Goal: Information Seeking & Learning: Check status

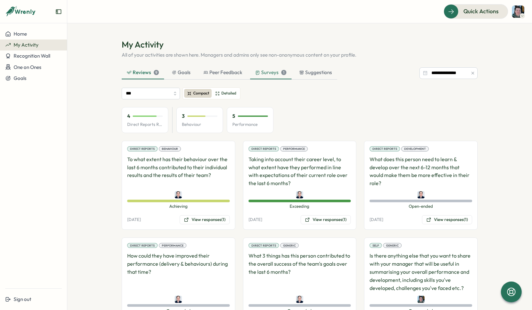
click at [266, 69] on div "Surveys 1" at bounding box center [270, 72] width 31 height 7
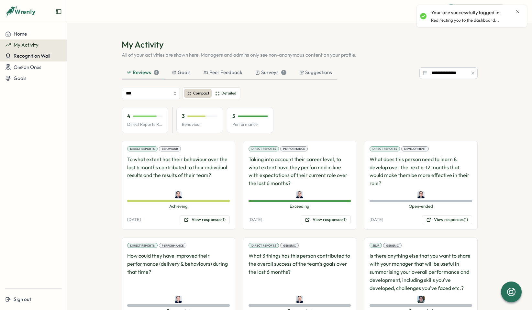
click at [31, 53] on span "Recognition Wall" at bounding box center [32, 56] width 37 height 6
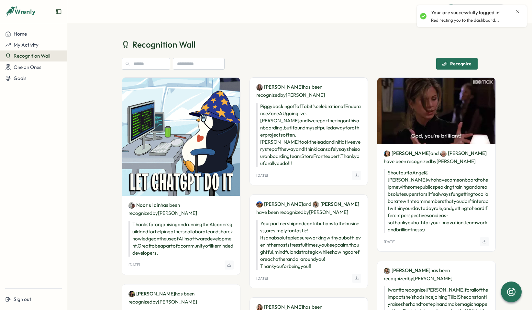
click at [28, 61] on button "Recognition Wall" at bounding box center [33, 55] width 67 height 11
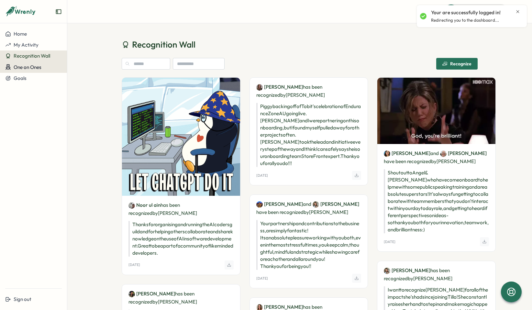
click at [28, 67] on span "One on Ones" at bounding box center [28, 67] width 28 height 6
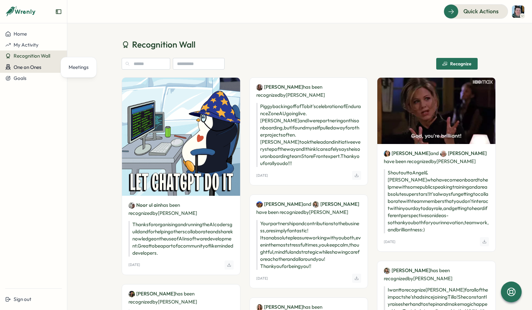
click at [39, 72] on button "One on Ones" at bounding box center [33, 66] width 67 height 11
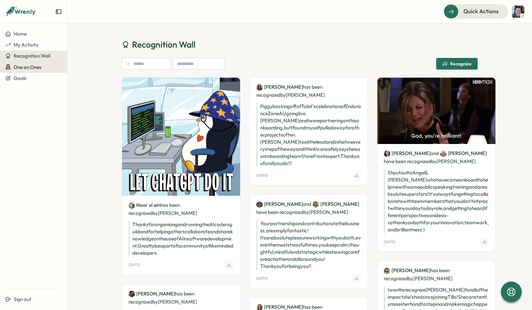
drag, startPoint x: 51, startPoint y: 67, endPoint x: 59, endPoint y: 67, distance: 7.8
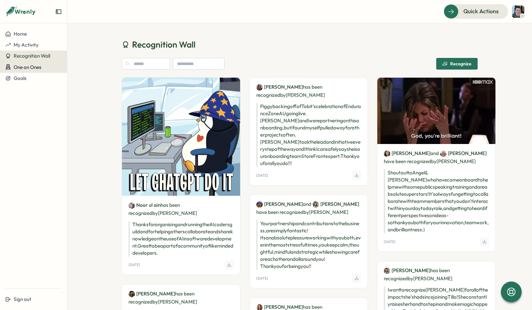
click at [51, 67] on div "One on Ones" at bounding box center [33, 67] width 57 height 6
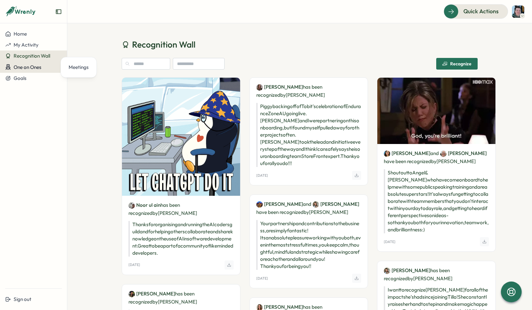
click at [68, 67] on div "Meetings" at bounding box center [78, 67] width 25 height 12
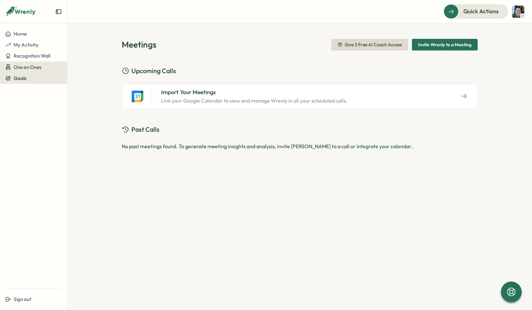
click at [29, 79] on div "Goals" at bounding box center [33, 78] width 57 height 6
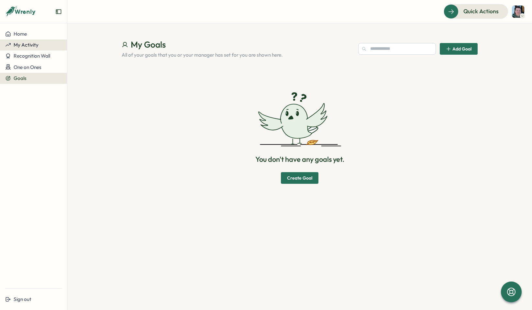
click at [21, 47] on span "My Activity" at bounding box center [26, 45] width 25 height 6
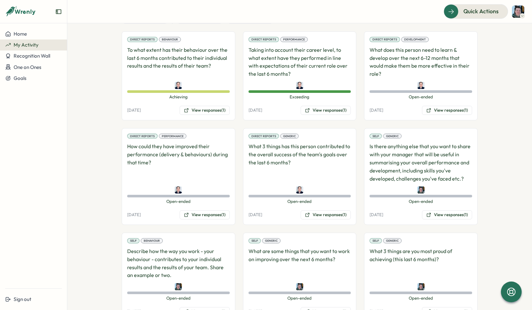
scroll to position [107, 0]
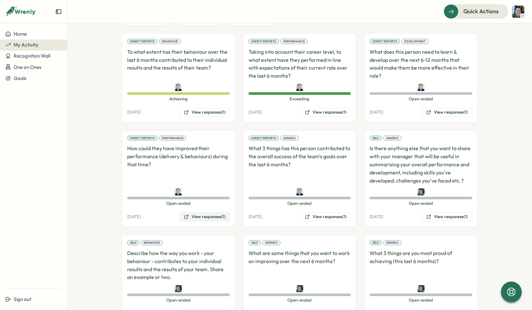
click at [221, 215] on button "View responses (1)" at bounding box center [205, 216] width 50 height 9
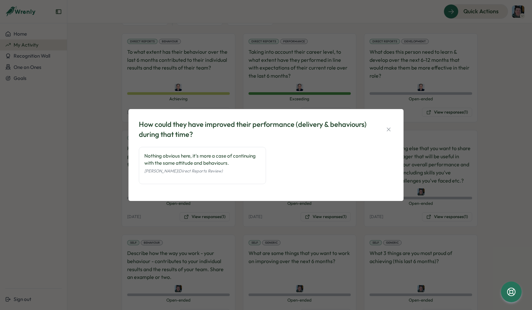
click at [490, 169] on div "How could they have improved their performance (delivery & behaviours) during t…" at bounding box center [266, 155] width 532 height 310
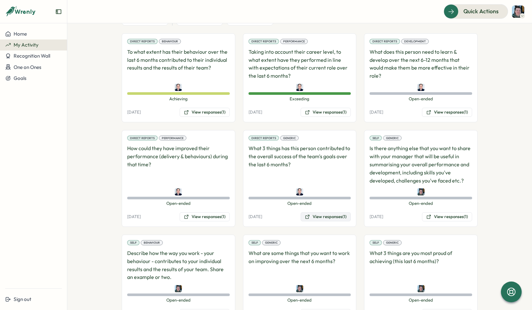
click at [340, 218] on button "View responses (1)" at bounding box center [326, 216] width 50 height 9
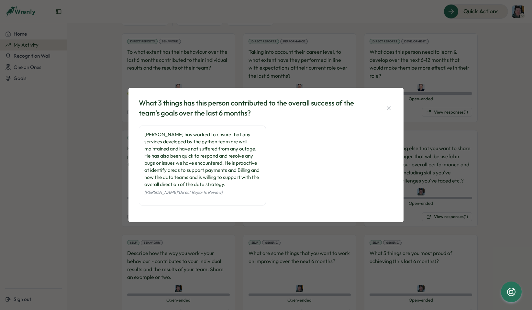
click at [451, 147] on div "What 3 things has this person contributed to the overall success of the team's …" at bounding box center [266, 155] width 532 height 310
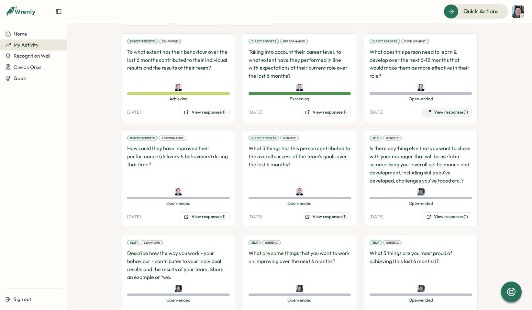
click at [441, 113] on button "View responses (1)" at bounding box center [447, 112] width 50 height 9
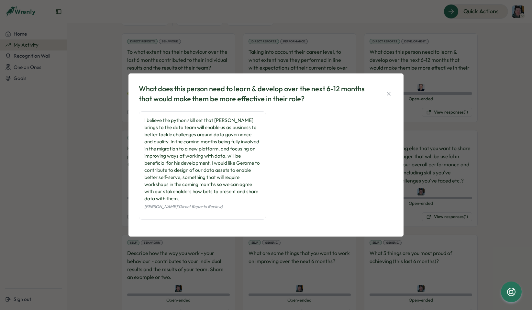
click at [462, 125] on div "What does this person need to learn & develop over the next 6-12 months that wo…" at bounding box center [266, 155] width 532 height 310
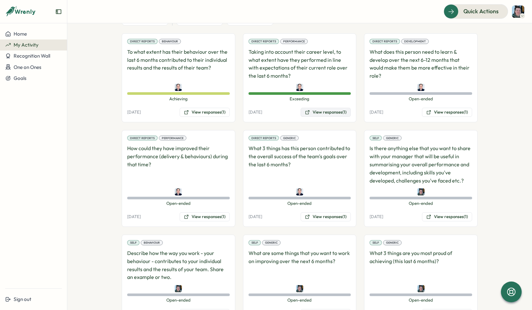
click at [326, 112] on button "View responses (1)" at bounding box center [326, 112] width 50 height 9
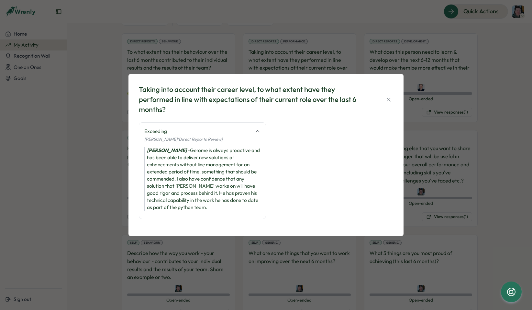
click at [438, 125] on div "Taking into account their career level, to what extent have they performed in l…" at bounding box center [266, 155] width 532 height 310
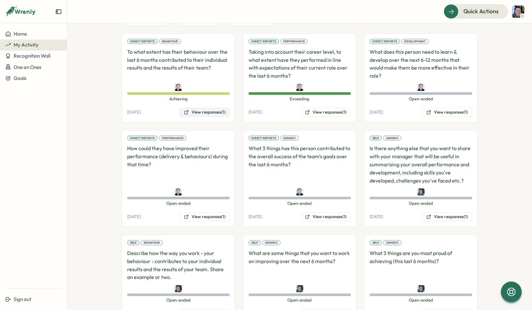
click at [215, 111] on button "View responses (1)" at bounding box center [205, 112] width 50 height 9
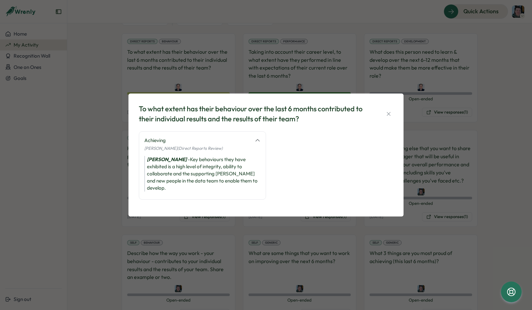
click at [324, 62] on div "To what extent has their behaviour over the last 6 months contributed to their …" at bounding box center [266, 155] width 532 height 310
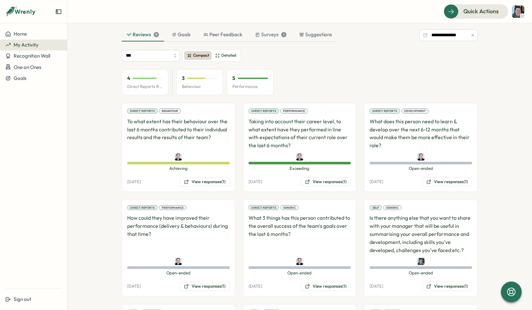
scroll to position [0, 0]
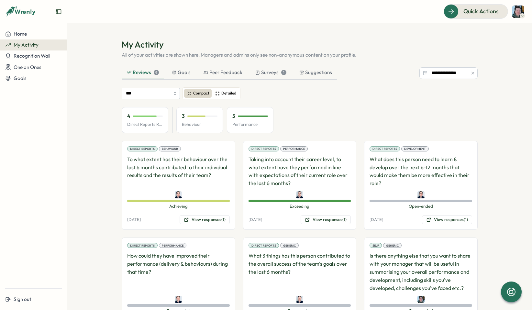
click at [217, 90] on label "Detailed" at bounding box center [225, 93] width 27 height 9
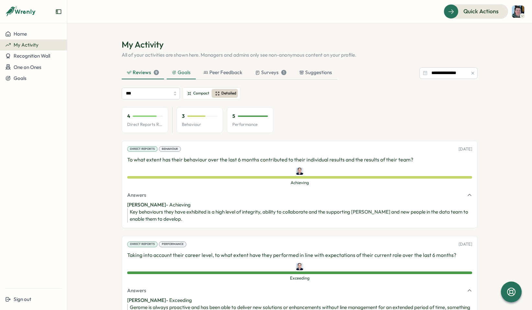
click at [183, 73] on div "Goals" at bounding box center [181, 72] width 19 height 7
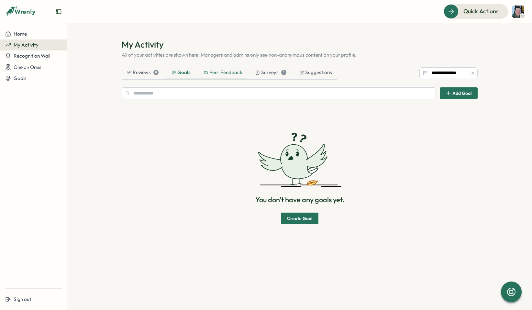
click at [226, 75] on div "Peer Feedback" at bounding box center [223, 72] width 39 height 7
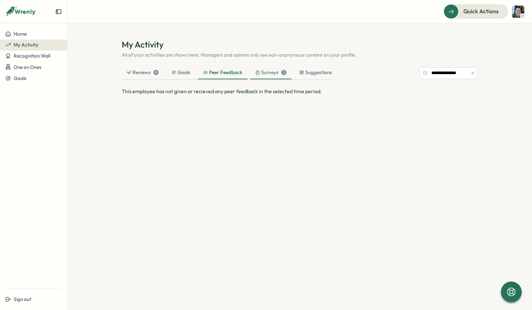
click at [272, 74] on div "Surveys 1" at bounding box center [270, 72] width 31 height 7
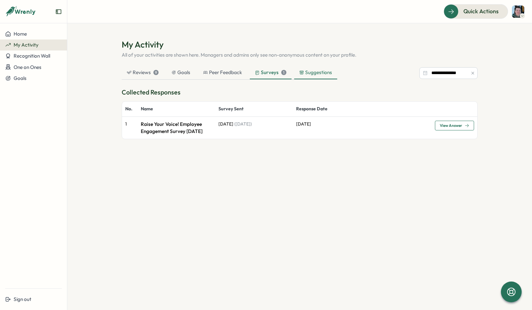
click at [317, 72] on div "Suggestions" at bounding box center [315, 72] width 33 height 7
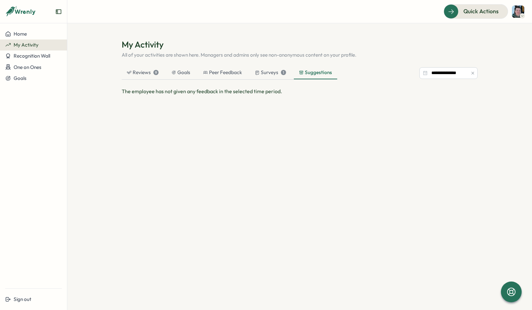
click at [328, 28] on section "**********" at bounding box center [299, 166] width 465 height 287
